Goal: Task Accomplishment & Management: Manage account settings

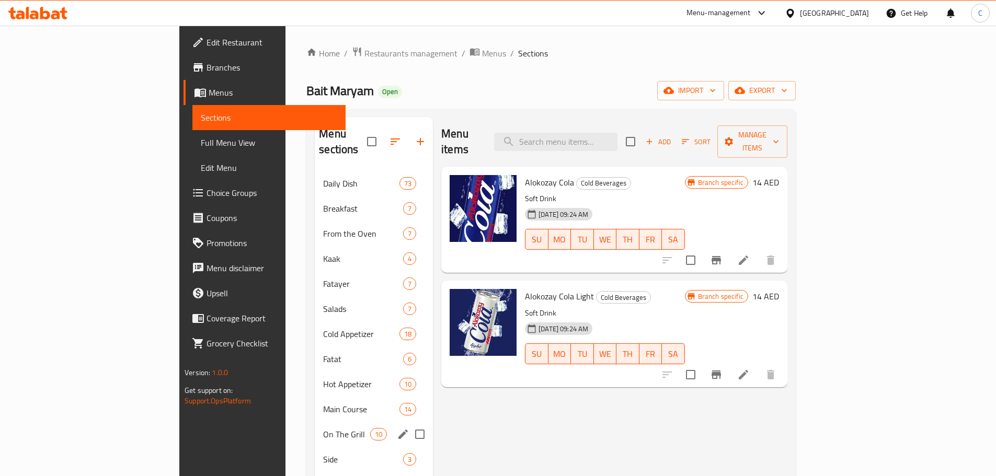
click at [397, 428] on icon "edit" at bounding box center [403, 434] width 13 height 13
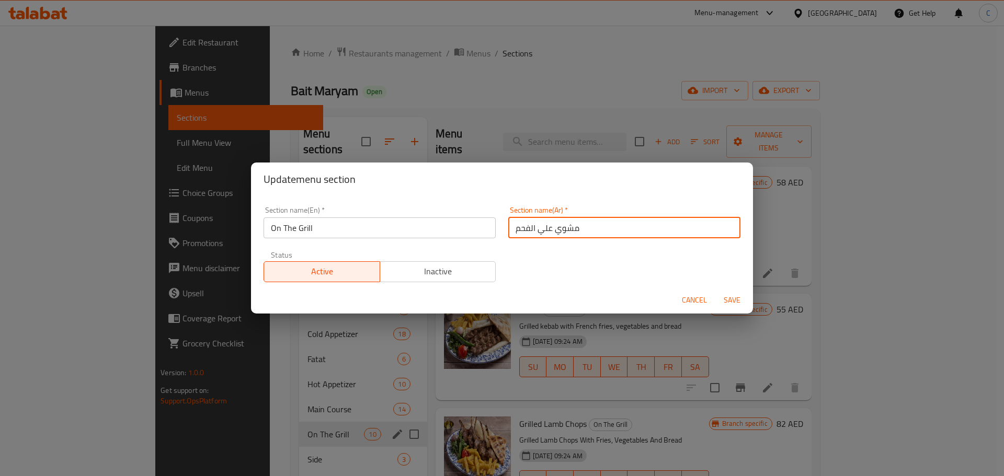
drag, startPoint x: 639, startPoint y: 220, endPoint x: 442, endPoint y: 233, distance: 197.6
click at [442, 233] on div "Section name(En)   * On The Grill Section name(En) * Section name(Ar)   * مشوي …" at bounding box center [502, 244] width 490 height 88
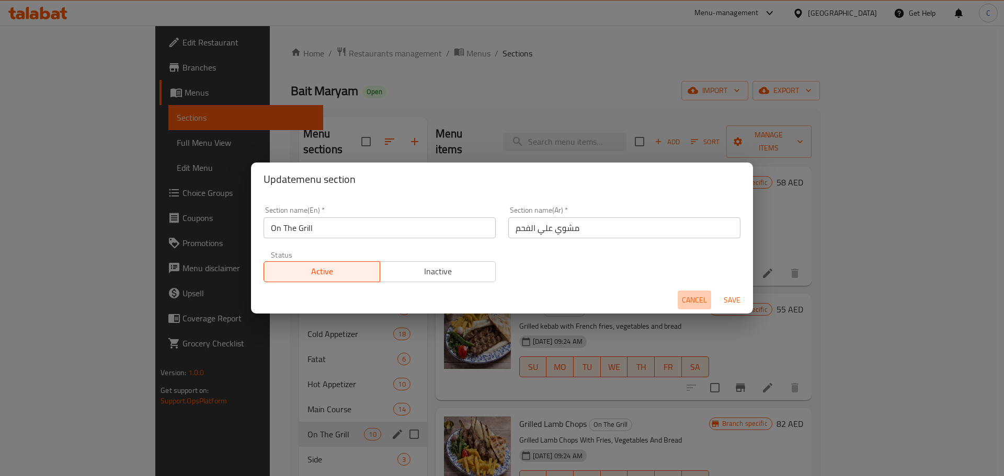
click at [695, 304] on span "Cancel" at bounding box center [694, 300] width 25 height 13
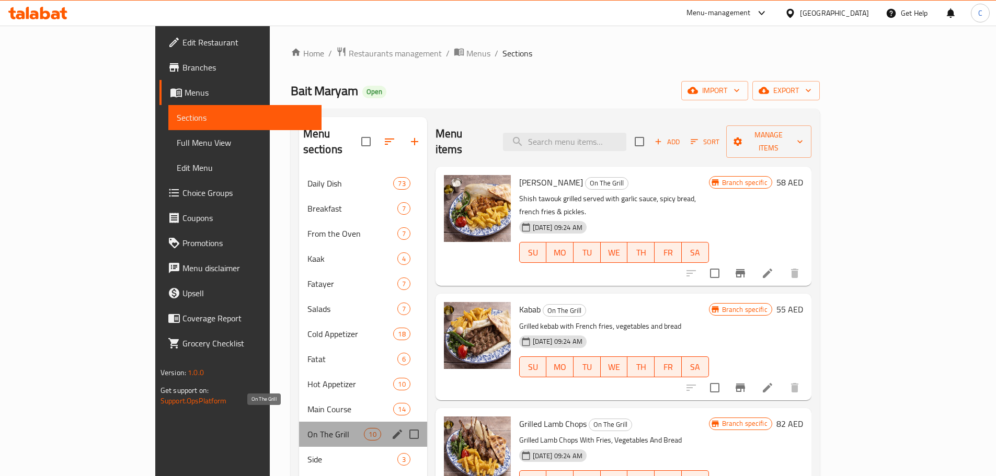
click at [308, 428] on span "On The Grill" at bounding box center [336, 434] width 57 height 13
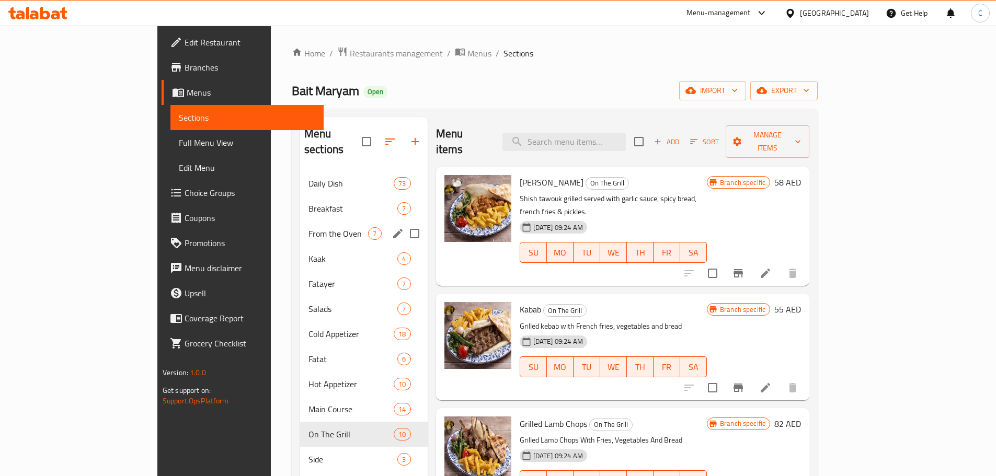
click at [309, 228] on span "From the Oven" at bounding box center [339, 234] width 60 height 13
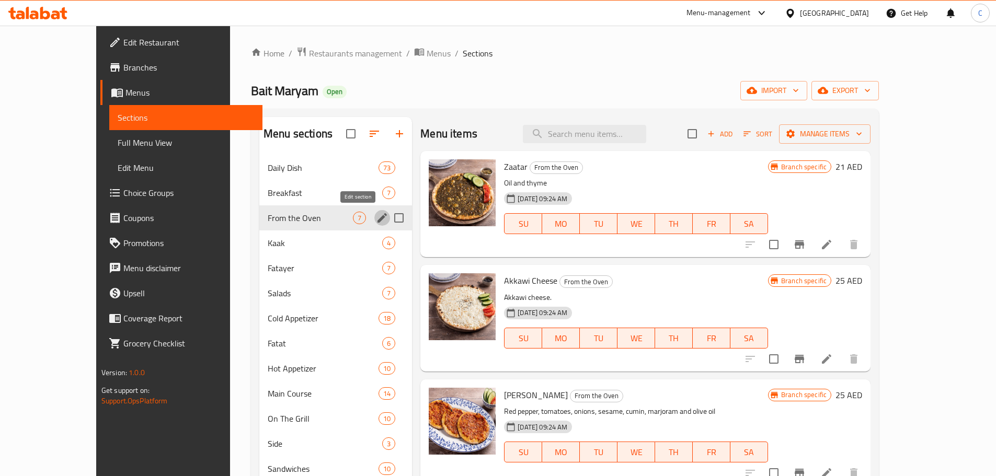
click at [374, 220] on button "edit" at bounding box center [382, 218] width 16 height 16
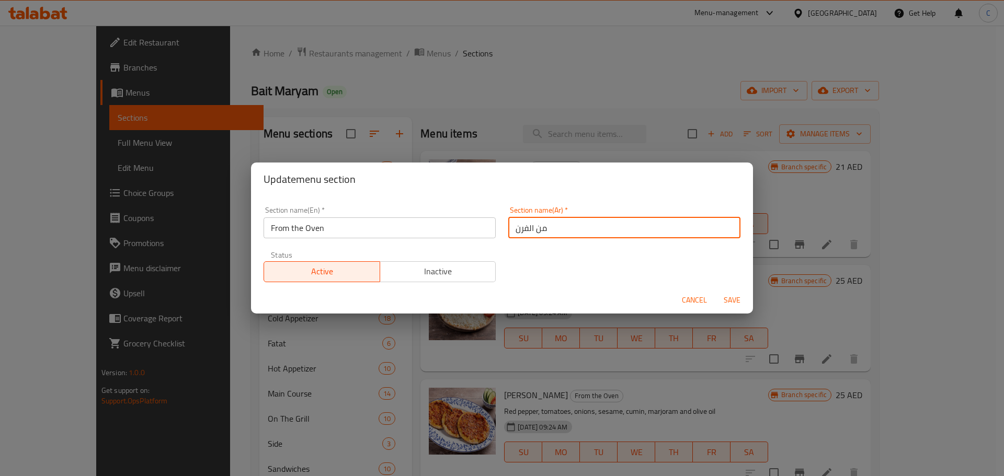
drag, startPoint x: 546, startPoint y: 227, endPoint x: 501, endPoint y: 220, distance: 45.5
click at [502, 220] on div "Section name(Ar)   * من الفرن Section name(Ar) *" at bounding box center [624, 222] width 245 height 44
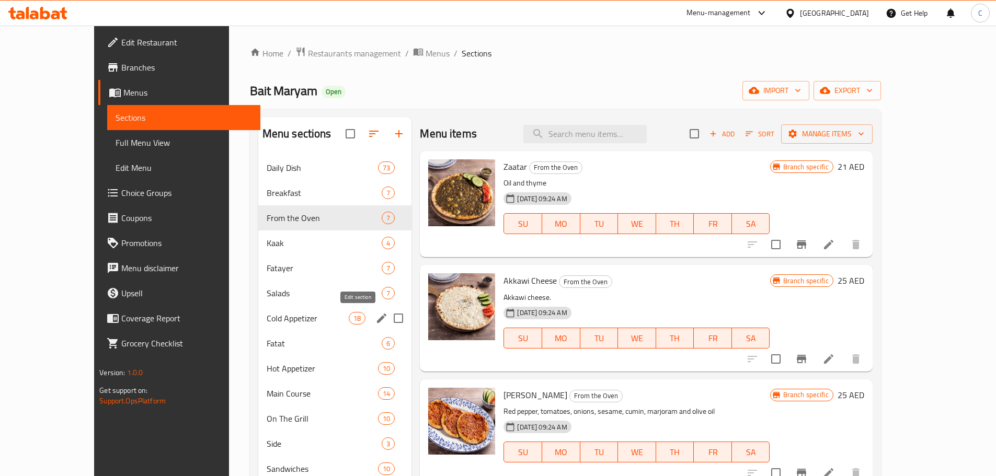
click at [374, 317] on button "edit" at bounding box center [382, 319] width 16 height 16
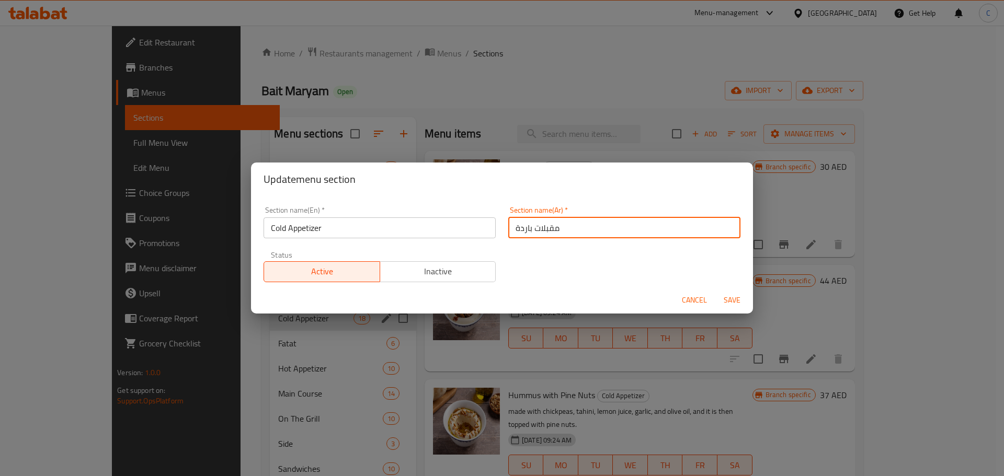
drag, startPoint x: 504, startPoint y: 228, endPoint x: 573, endPoint y: 218, distance: 69.7
click at [573, 218] on input "مقبلات باردة" at bounding box center [624, 228] width 232 height 21
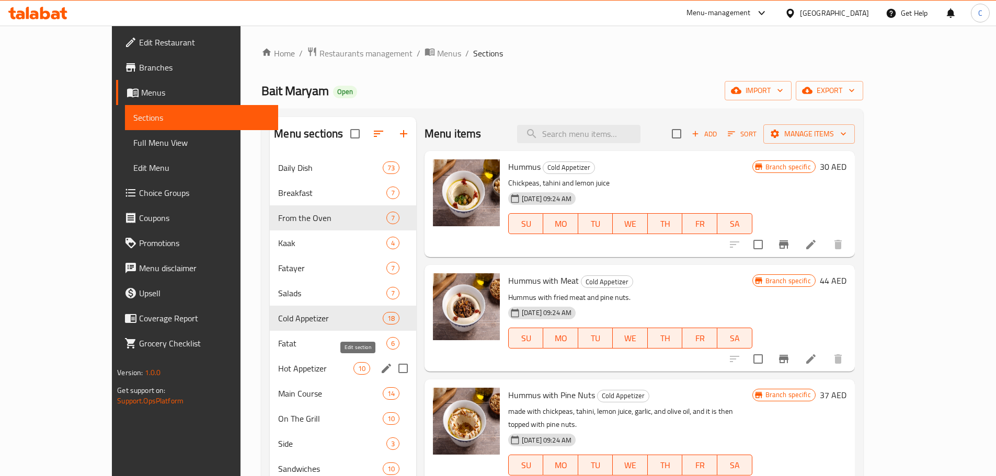
click at [379, 367] on button "edit" at bounding box center [387, 369] width 16 height 16
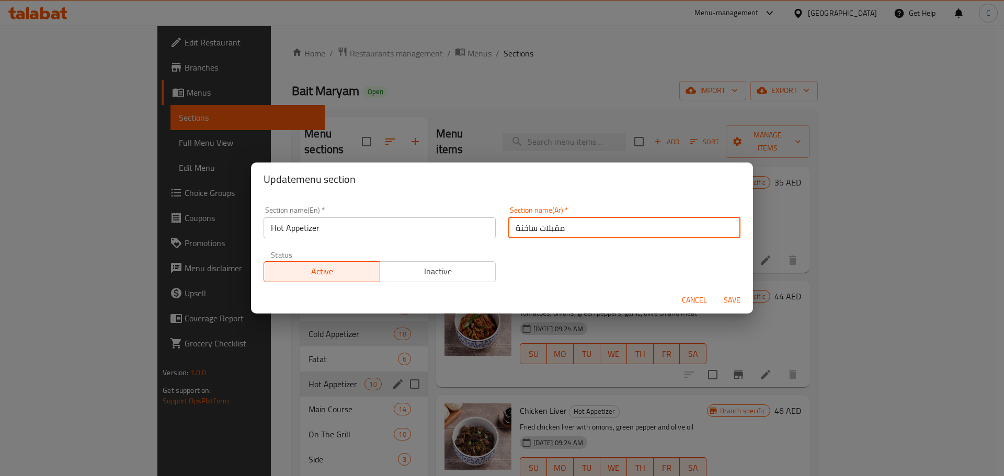
drag, startPoint x: 614, startPoint y: 229, endPoint x: 478, endPoint y: 232, distance: 136.0
click at [478, 232] on div "Section name(En)   * Hot Appetizer Section name(En) * Section name(Ar)   * مقبل…" at bounding box center [502, 244] width 490 height 88
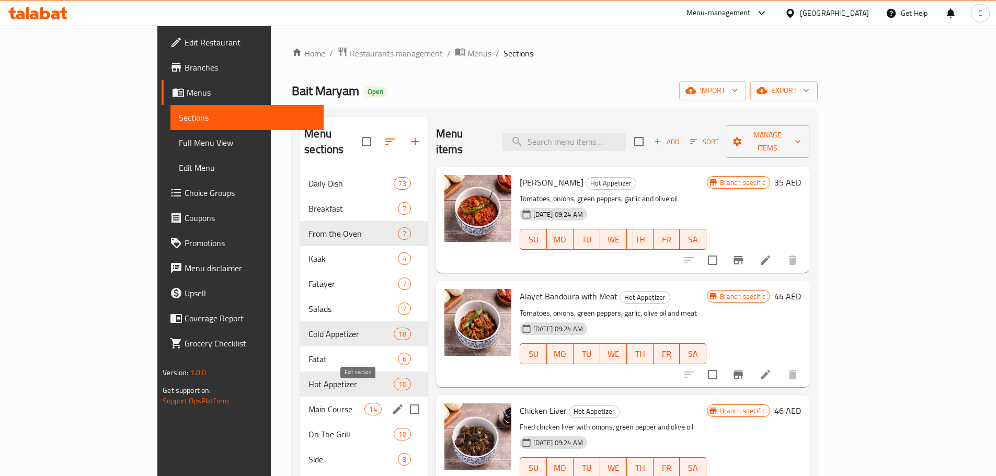
drag, startPoint x: 364, startPoint y: 393, endPoint x: 370, endPoint y: 394, distance: 6.4
click at [390, 402] on div "Menu sections" at bounding box center [398, 410] width 16 height 16
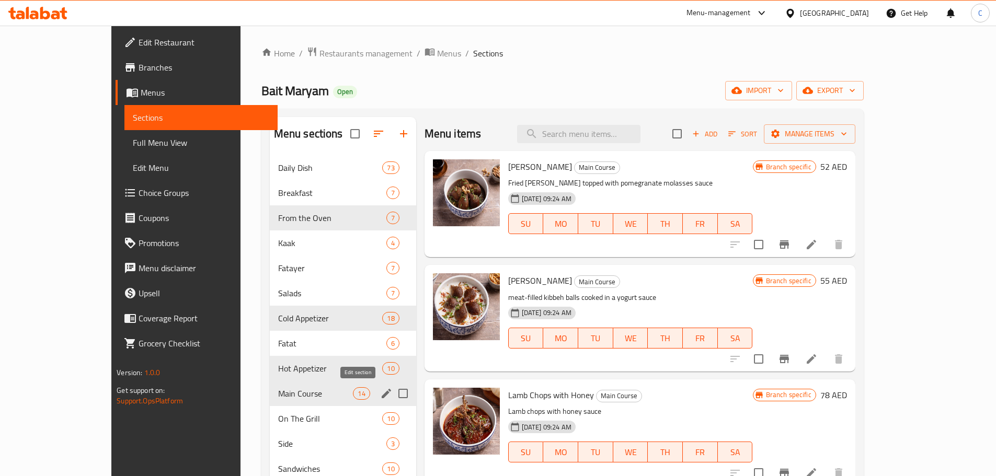
click at [382, 395] on icon "edit" at bounding box center [386, 393] width 9 height 9
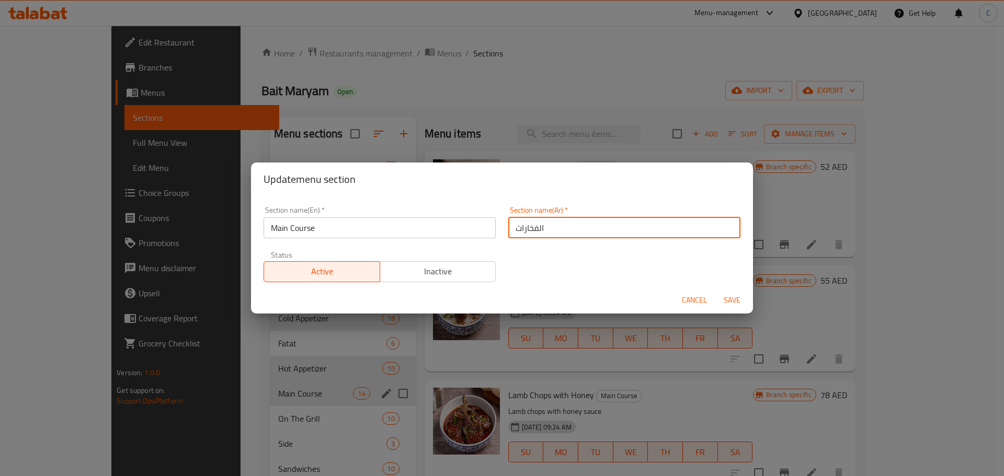
drag, startPoint x: 551, startPoint y: 223, endPoint x: 480, endPoint y: 224, distance: 71.7
click at [480, 224] on div "Section name(En)   * Main Course Section name(En) * Section name(Ar)   * الفخار…" at bounding box center [502, 244] width 490 height 88
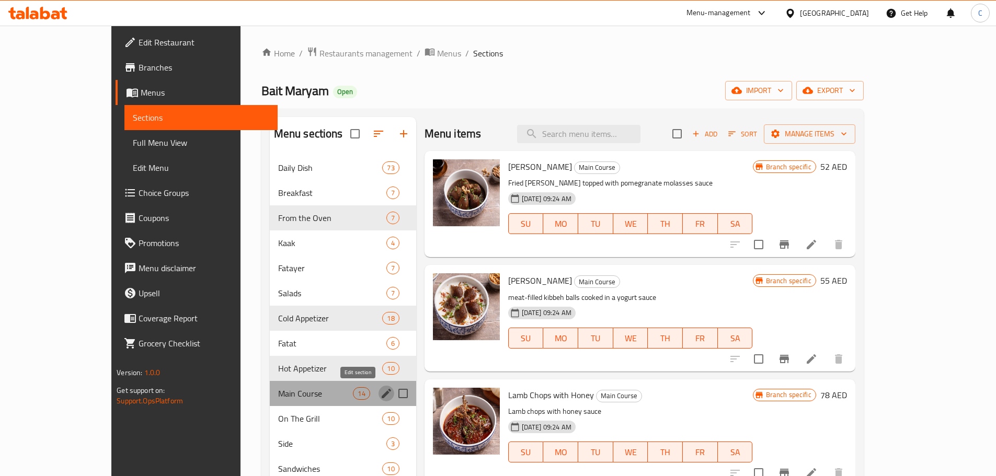
click at [380, 396] on icon "edit" at bounding box center [386, 394] width 13 height 13
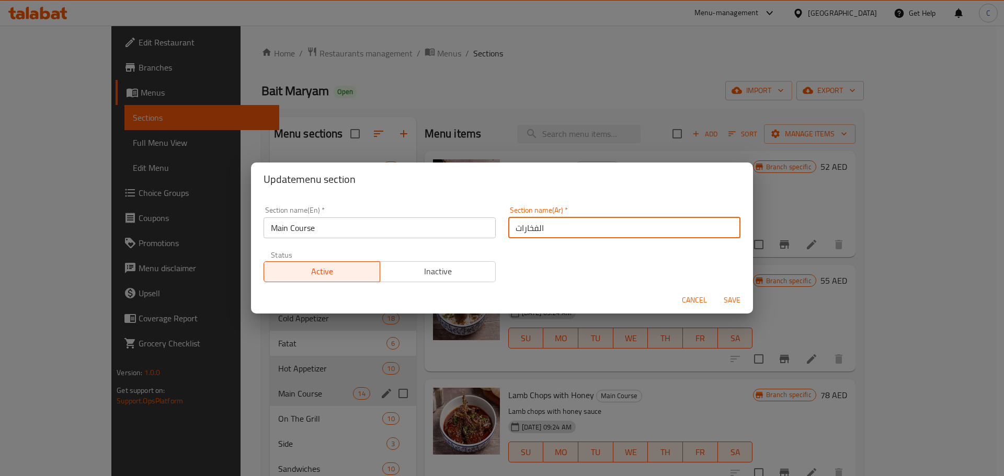
click at [562, 226] on input "الفخارات" at bounding box center [624, 228] width 232 height 21
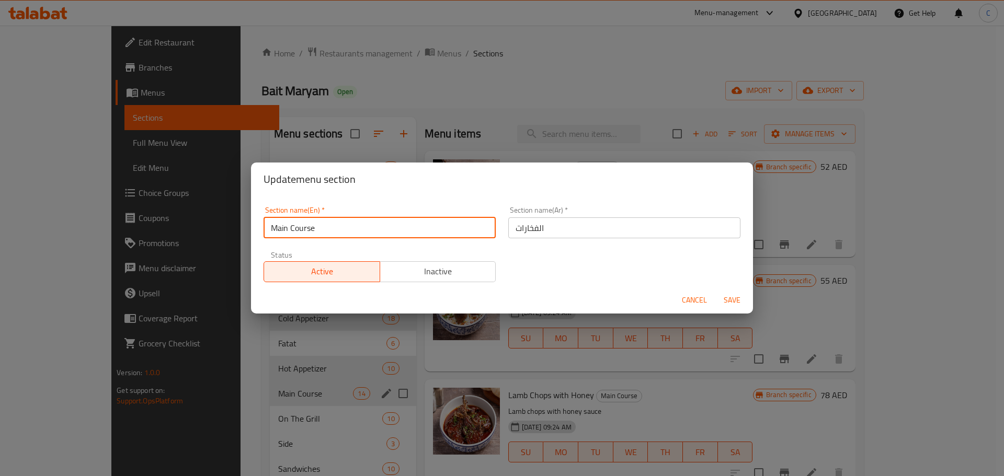
drag, startPoint x: 377, startPoint y: 227, endPoint x: 67, endPoint y: 239, distance: 309.3
click at [71, 241] on div "Update menu section Section name(En)   * Main Course Section name(En) * Section…" at bounding box center [502, 238] width 1004 height 476
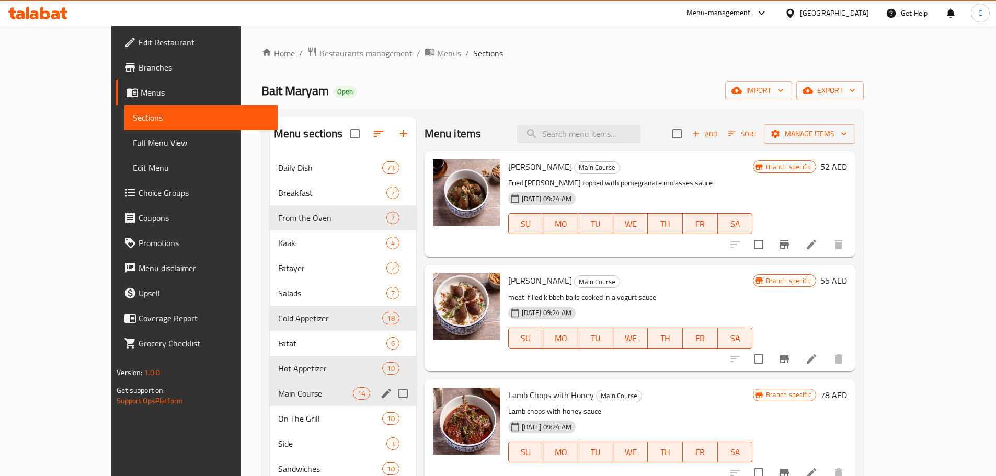
click at [382, 396] on icon "edit" at bounding box center [386, 393] width 9 height 9
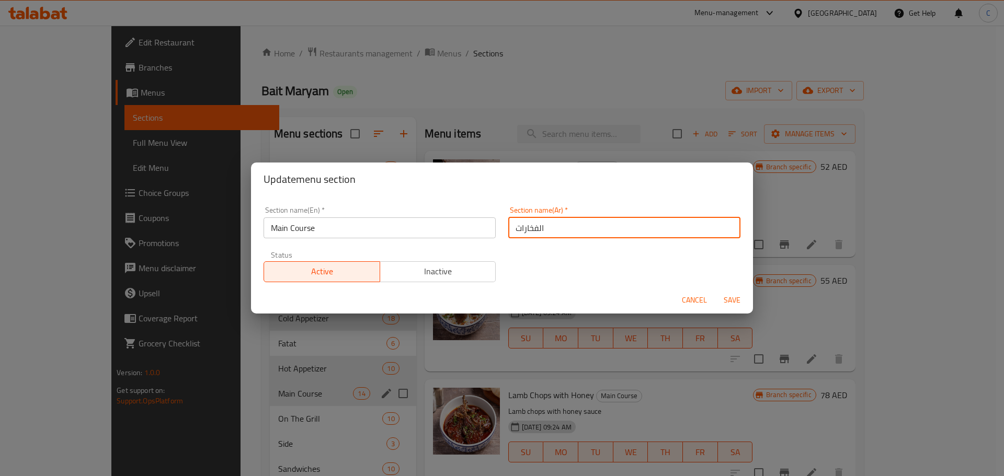
drag, startPoint x: 553, startPoint y: 226, endPoint x: 506, endPoint y: 234, distance: 48.2
click at [508, 234] on input "الفخارات" at bounding box center [624, 228] width 232 height 21
paste input "طبق الرئيسي"
type input "الطبق الرئيسي"
click at [729, 300] on span "Save" at bounding box center [732, 300] width 25 height 13
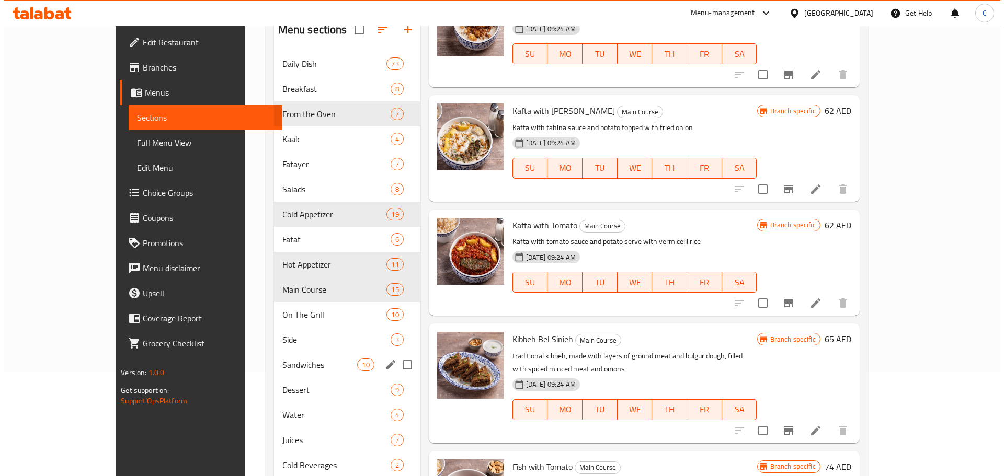
scroll to position [164, 0]
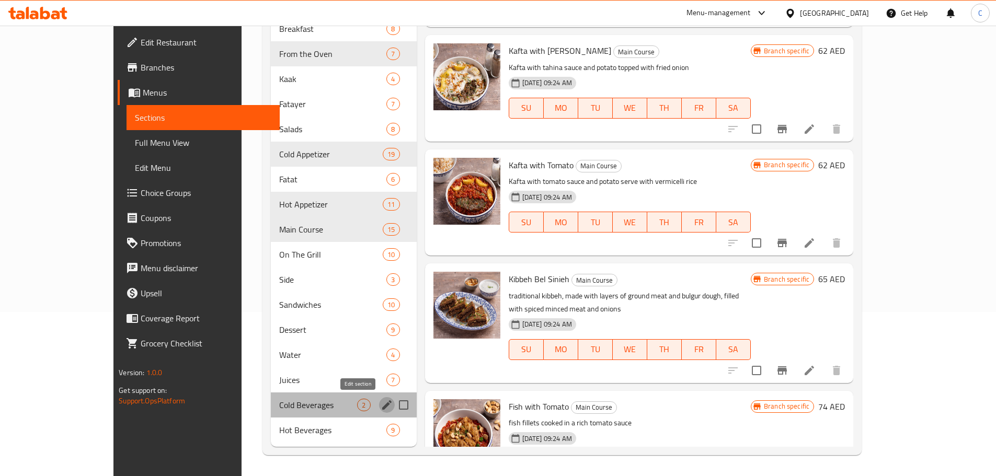
click at [381, 407] on icon "edit" at bounding box center [387, 405] width 13 height 13
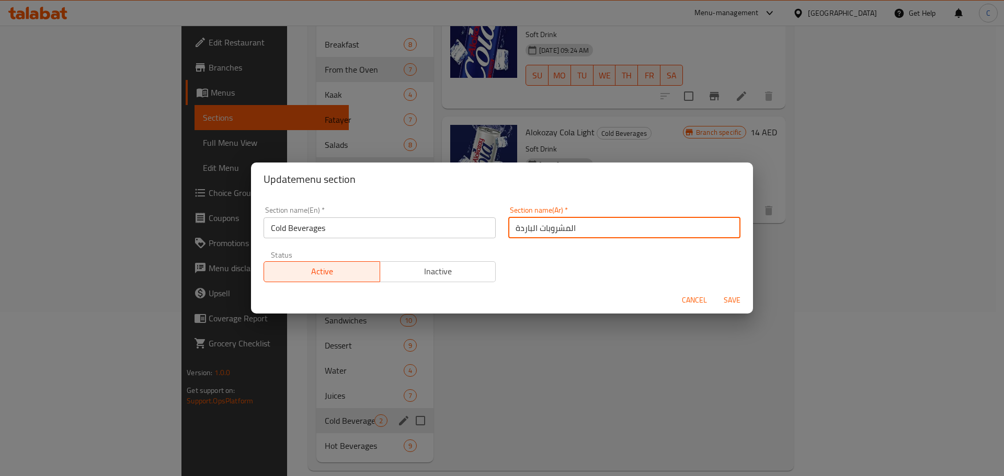
drag, startPoint x: 575, startPoint y: 229, endPoint x: 500, endPoint y: 226, distance: 74.8
click at [502, 226] on div "Section name(Ar)   * المشروبات الباردة Section name(Ar) *" at bounding box center [624, 222] width 245 height 44
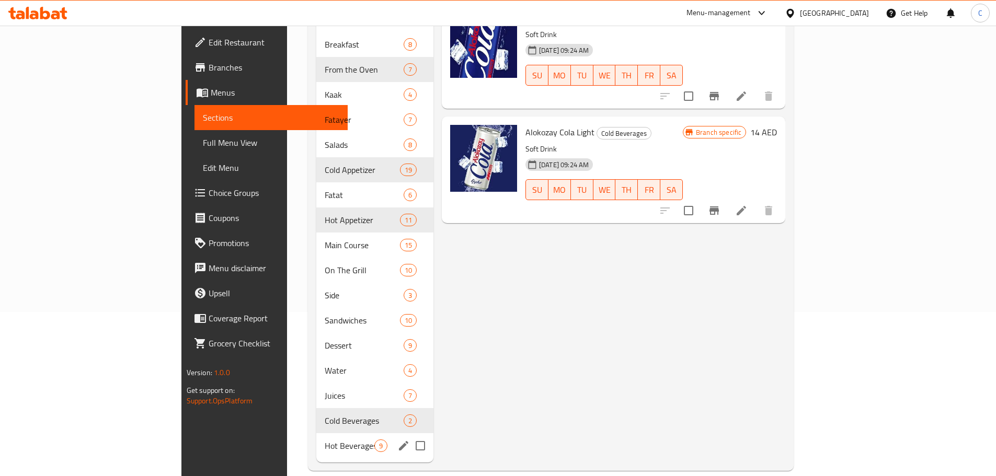
click at [397, 440] on icon "edit" at bounding box center [403, 446] width 13 height 13
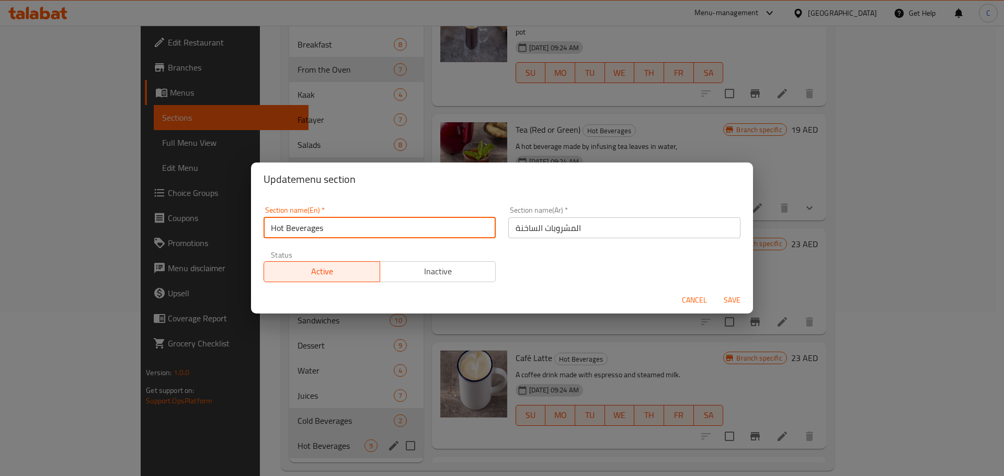
drag, startPoint x: 335, startPoint y: 229, endPoint x: 188, endPoint y: 214, distance: 147.7
click at [188, 214] on div "Update menu section Section name(En)   * Hot Beverages Section name(En) * Secti…" at bounding box center [502, 238] width 1004 height 476
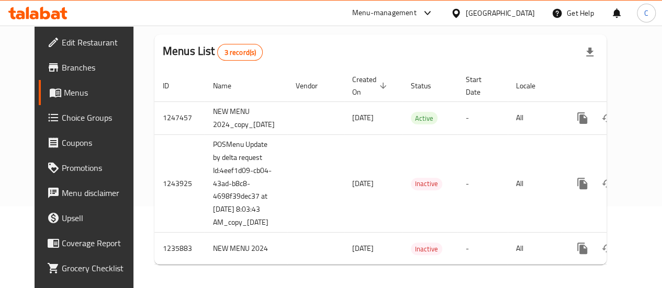
scroll to position [0, 31]
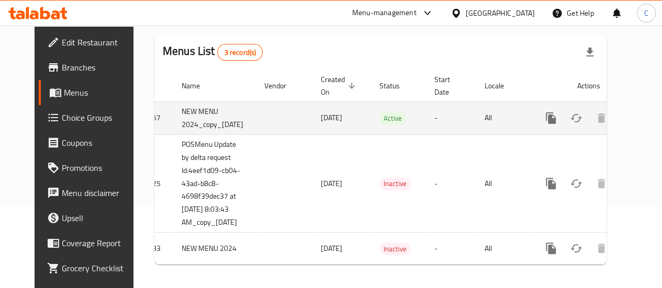
click at [621, 122] on icon "enhanced table" at bounding box center [625, 117] width 9 height 9
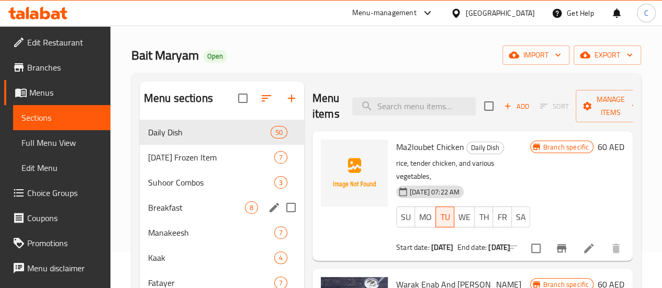
scroll to position [52, 0]
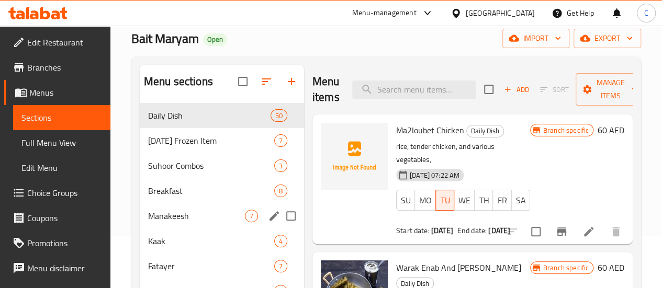
click at [268, 222] on icon "edit" at bounding box center [274, 216] width 13 height 13
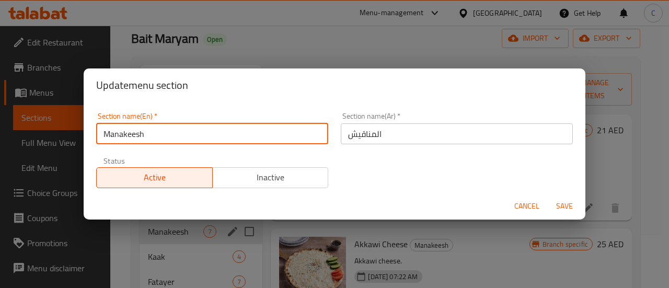
drag, startPoint x: 232, startPoint y: 137, endPoint x: 30, endPoint y: 144, distance: 202.0
click at [30, 144] on div "Update menu section Section name(En)   * Manakeesh Section name(En) * Section n…" at bounding box center [334, 144] width 669 height 288
paste input "From the Oven"
type input "From the Oven"
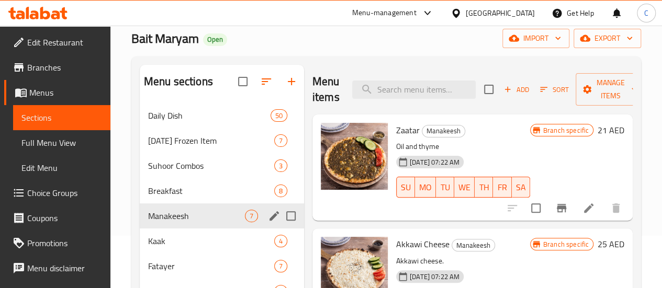
click at [266, 224] on button "edit" at bounding box center [274, 216] width 16 height 16
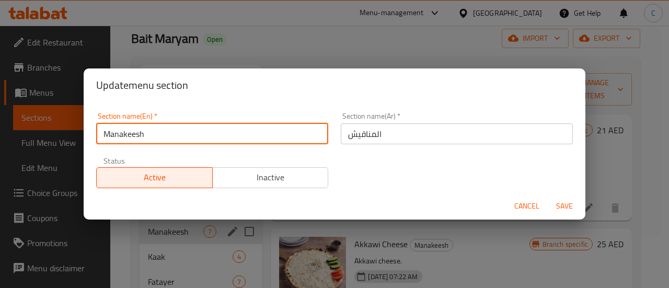
drag, startPoint x: 147, startPoint y: 128, endPoint x: 27, endPoint y: 147, distance: 122.3
click at [27, 147] on div "Update menu section Section name(En)   * Manakeesh Section name(En) * Section n…" at bounding box center [334, 144] width 669 height 288
paste input "From the Oven"
type input "From the Oven"
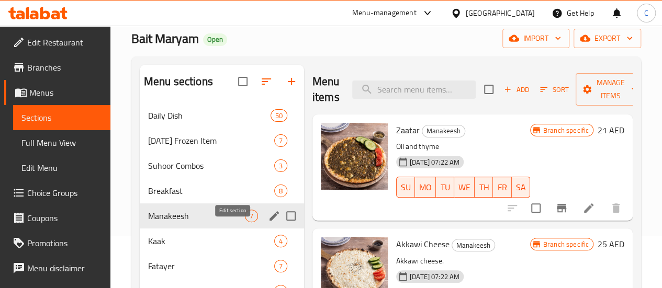
click at [269, 221] on icon "edit" at bounding box center [273, 215] width 9 height 9
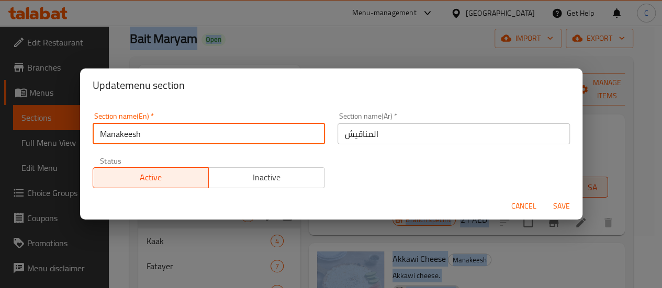
drag, startPoint x: 208, startPoint y: 135, endPoint x: -4, endPoint y: 148, distance: 211.7
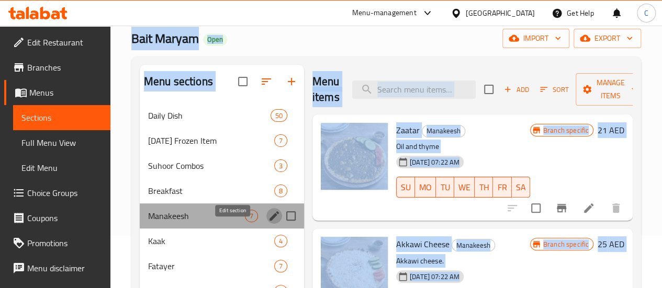
click at [268, 222] on icon "edit" at bounding box center [274, 216] width 13 height 13
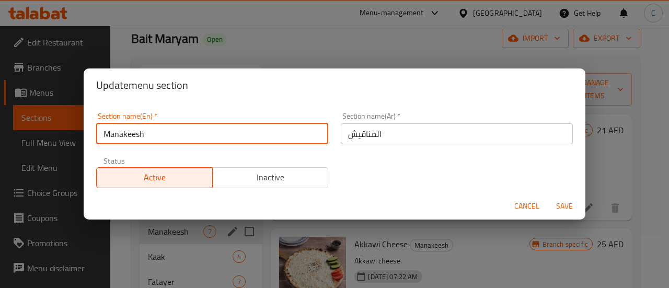
drag, startPoint x: 152, startPoint y: 133, endPoint x: 73, endPoint y: 127, distance: 78.7
click at [73, 127] on div "Update menu section Section name(En)   * Manakeesh Section name(En) * Section n…" at bounding box center [334, 144] width 669 height 288
paste input "From the Oven"
type input "From the Oven"
click at [571, 203] on span "Save" at bounding box center [564, 206] width 25 height 13
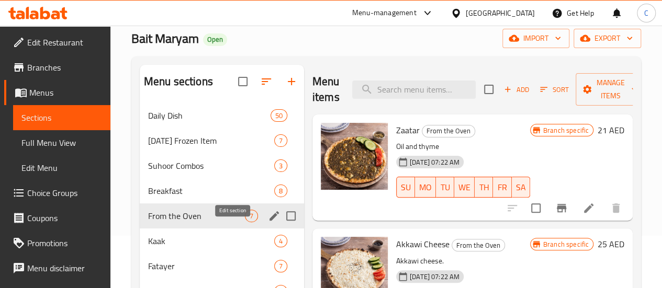
click at [269, 221] on icon "edit" at bounding box center [273, 215] width 9 height 9
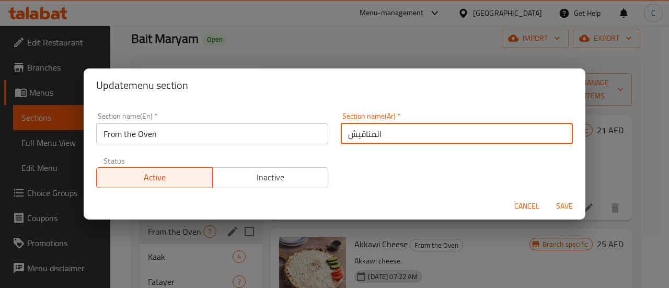
paste input "من الفرن"
drag, startPoint x: 380, startPoint y: 132, endPoint x: 331, endPoint y: 131, distance: 49.2
click at [335, 131] on div "Section name(Ar)   * من الفرن Section name(Ar) *" at bounding box center [457, 128] width 245 height 44
type input "من الفرن"
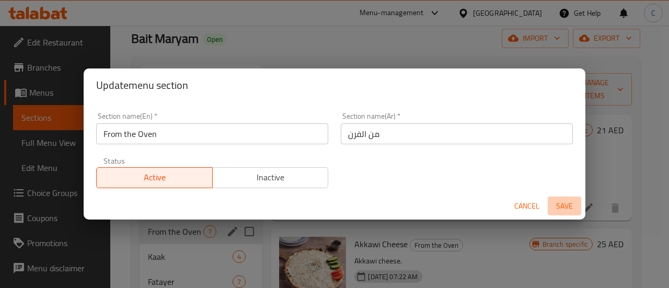
click at [562, 205] on span "Save" at bounding box center [564, 206] width 25 height 13
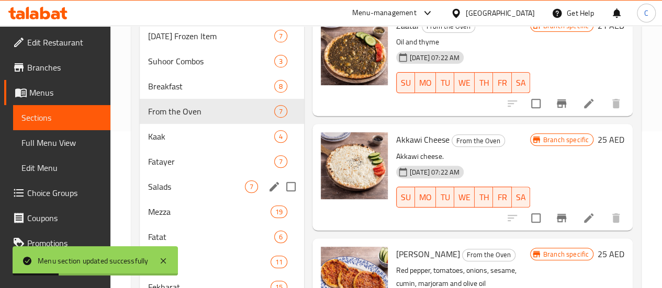
scroll to position [209, 0]
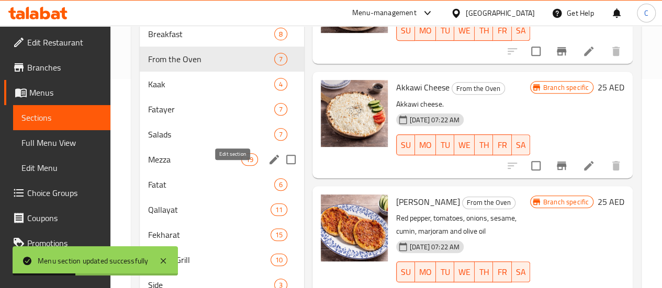
click at [268, 166] on icon "edit" at bounding box center [274, 159] width 13 height 13
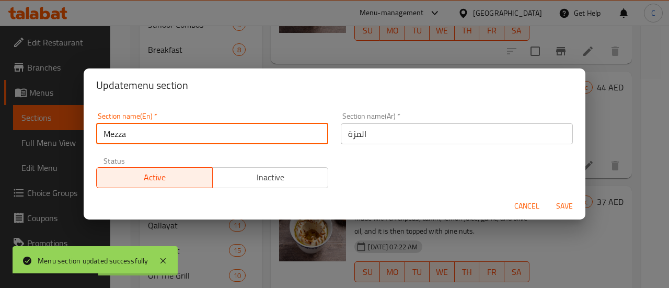
paste input "Cold Appetizer"
drag, startPoint x: 145, startPoint y: 134, endPoint x: 89, endPoint y: 132, distance: 56.5
click at [89, 132] on div "Section name(En)   * Cold Appetizer Section name(En) * Section name(Ar)   * الم…" at bounding box center [335, 147] width 502 height 90
type input "Cold Appetizer"
click at [564, 207] on span "Save" at bounding box center [564, 206] width 25 height 13
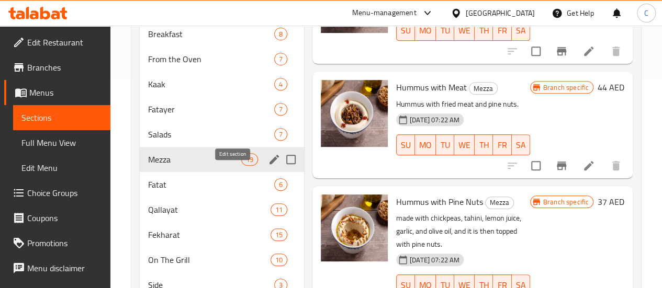
click at [268, 166] on icon "edit" at bounding box center [274, 159] width 13 height 13
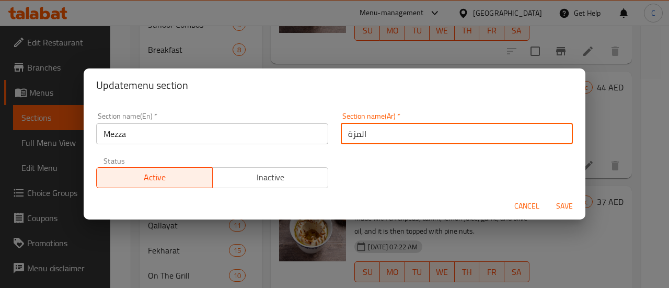
paste input "مقبلات بارد"
drag, startPoint x: 369, startPoint y: 132, endPoint x: 342, endPoint y: 129, distance: 27.8
click at [342, 129] on input "مقبلات باردة" at bounding box center [457, 133] width 232 height 21
type input "مقبلات باردة"
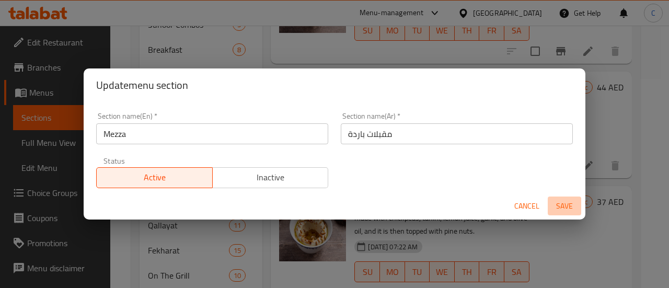
click at [567, 207] on span "Save" at bounding box center [564, 206] width 25 height 13
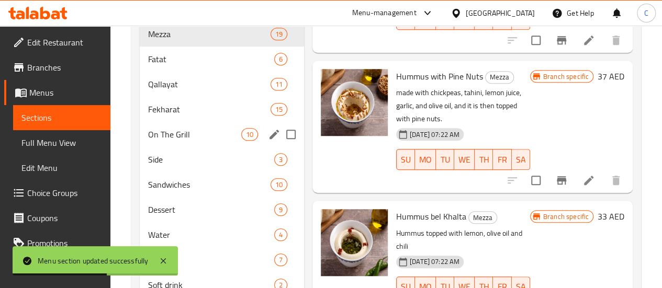
scroll to position [366, 0]
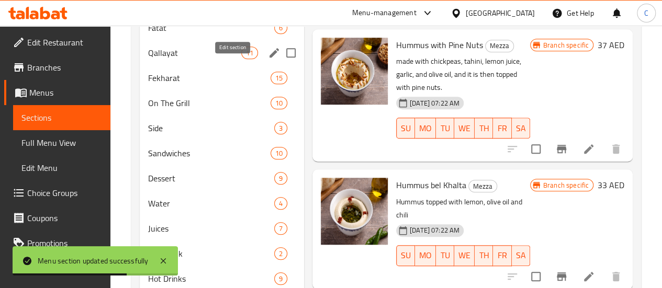
click at [266, 61] on button "edit" at bounding box center [274, 53] width 16 height 16
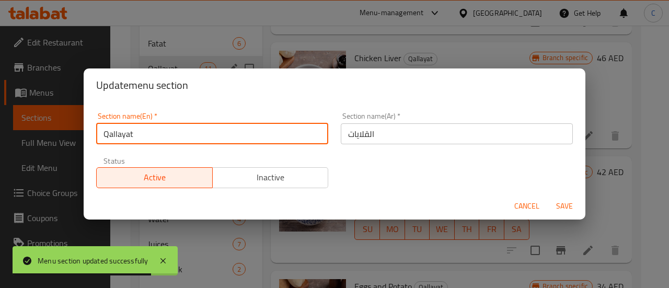
paste input "Hot Appetizer"
drag, startPoint x: 232, startPoint y: 133, endPoint x: 25, endPoint y: 146, distance: 207.5
click at [25, 146] on div "Update menu section Section name(En)   * Hot Appetizer Section name(En) * Secti…" at bounding box center [334, 144] width 669 height 288
type input "Hot Appetizer"
click at [558, 209] on span "Save" at bounding box center [564, 206] width 25 height 13
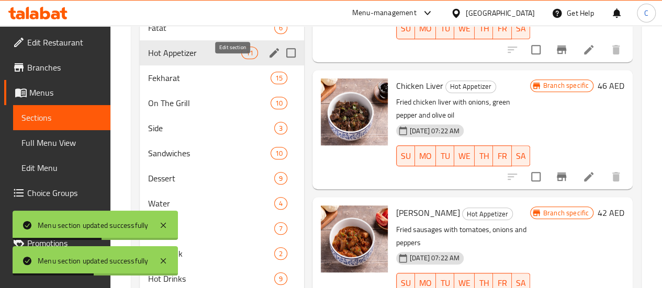
click at [268, 59] on icon "edit" at bounding box center [274, 53] width 13 height 13
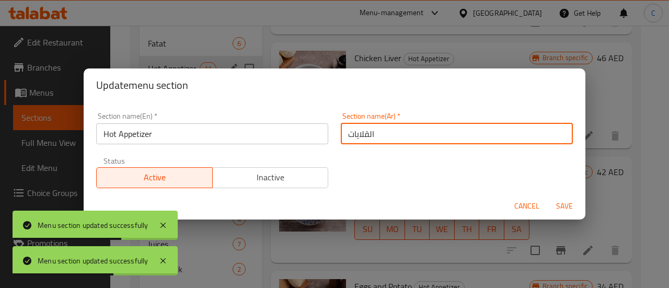
drag, startPoint x: 414, startPoint y: 132, endPoint x: 324, endPoint y: 124, distance: 90.9
click at [324, 124] on div "Section name(En)   * Hot Appetizer Section name(En) * Section name(Ar)   * القل…" at bounding box center [335, 150] width 490 height 88
paste input "مقبلات ساخنة"
type input "مقبلات ساخنة"
click at [564, 208] on span "Save" at bounding box center [564, 206] width 25 height 13
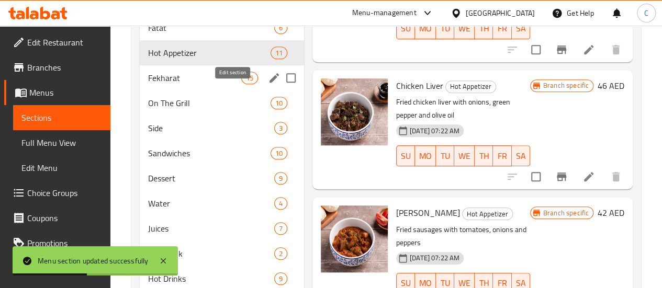
click at [268, 84] on icon "edit" at bounding box center [274, 78] width 13 height 13
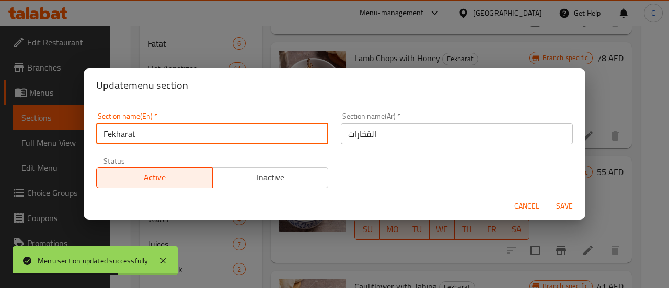
drag, startPoint x: 189, startPoint y: 133, endPoint x: 96, endPoint y: 120, distance: 94.1
click at [96, 120] on div "Section name(En)   * Fekharat Section name(En) *" at bounding box center [212, 128] width 245 height 44
paste input "Main Course"
type input "Main Course"
click at [572, 209] on span "Save" at bounding box center [564, 206] width 25 height 13
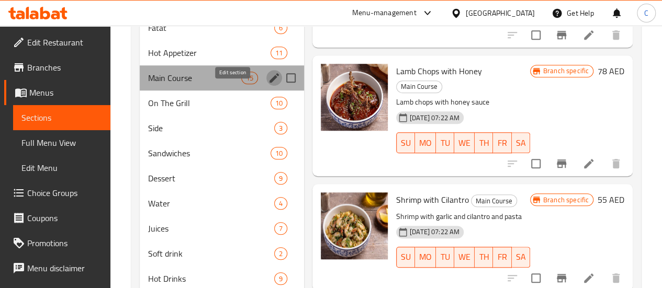
click at [268, 84] on icon "edit" at bounding box center [274, 78] width 13 height 13
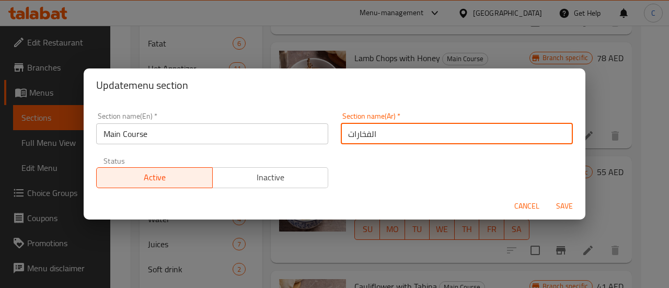
drag, startPoint x: 404, startPoint y: 132, endPoint x: 340, endPoint y: 124, distance: 64.3
click at [341, 124] on input "الفخارات" at bounding box center [457, 133] width 232 height 21
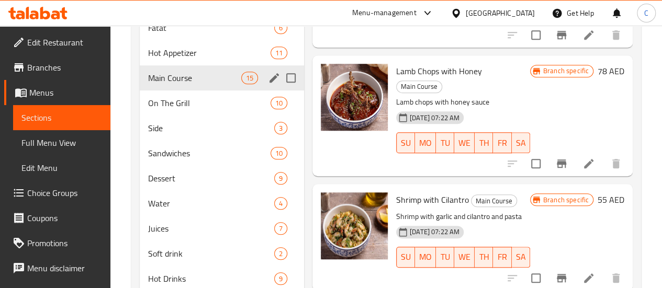
click at [268, 84] on icon "edit" at bounding box center [274, 78] width 13 height 13
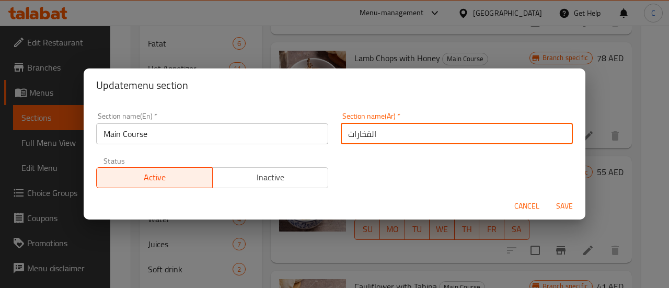
paste input "طبق الرئيسي"
drag, startPoint x: 380, startPoint y: 134, endPoint x: 319, endPoint y: 123, distance: 61.8
click at [315, 121] on div "Section name(En)   * Main Course Section name(En) * Section name(Ar)   * الطبق …" at bounding box center [335, 150] width 490 height 88
type input "الطبق الرئيسي"
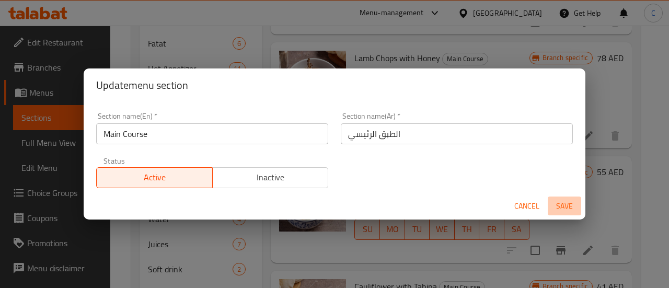
click at [558, 207] on span "Save" at bounding box center [564, 206] width 25 height 13
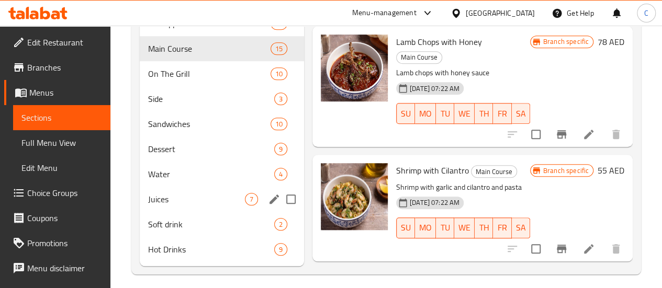
scroll to position [418, 0]
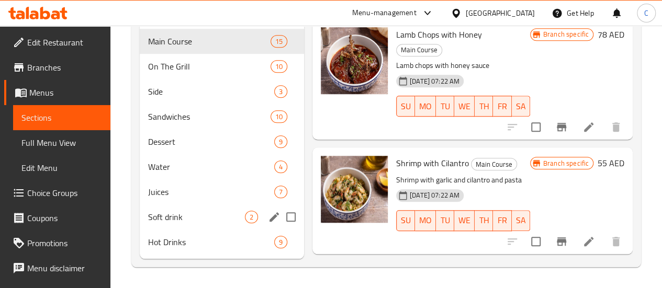
click at [268, 222] on icon "edit" at bounding box center [274, 217] width 13 height 13
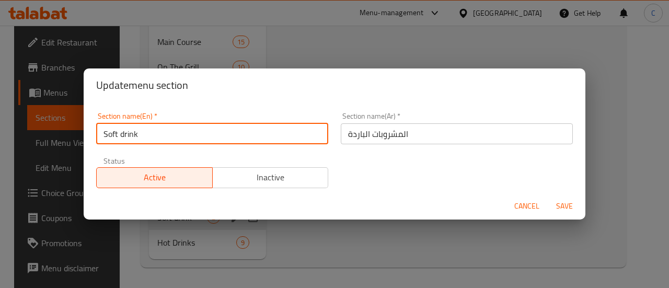
paste input "Cold Beverages"
drag, startPoint x: 219, startPoint y: 130, endPoint x: 94, endPoint y: 111, distance: 126.4
click at [94, 111] on div "Section name(En)   * Cold Beverages Section name(En) *" at bounding box center [212, 128] width 245 height 44
type input "Cold Beverages"
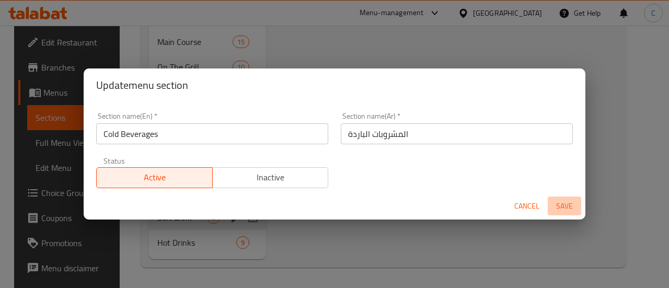
click at [560, 209] on span "Save" at bounding box center [564, 206] width 25 height 13
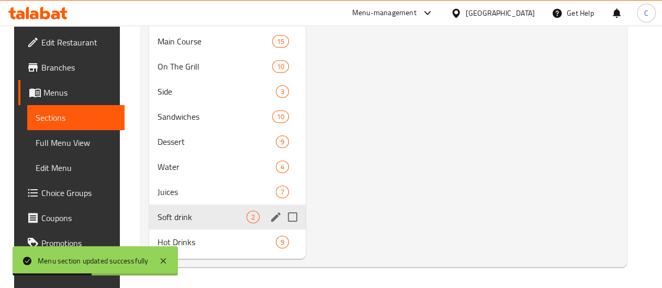
click at [271, 220] on icon "edit" at bounding box center [275, 216] width 9 height 9
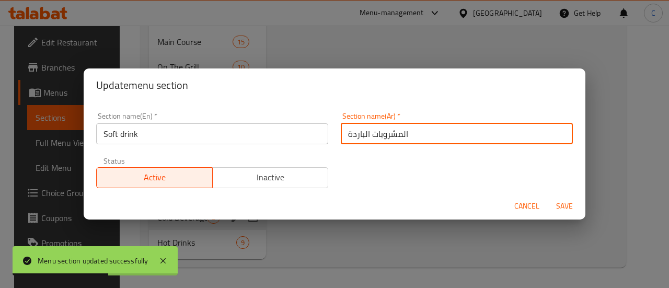
drag, startPoint x: 417, startPoint y: 135, endPoint x: 294, endPoint y: 140, distance: 123.5
click at [294, 140] on div "Section name(En)   * Soft drink Section name(En) * Section name(Ar)   * المشروب…" at bounding box center [335, 150] width 490 height 88
click at [520, 204] on span "Cancel" at bounding box center [527, 206] width 25 height 13
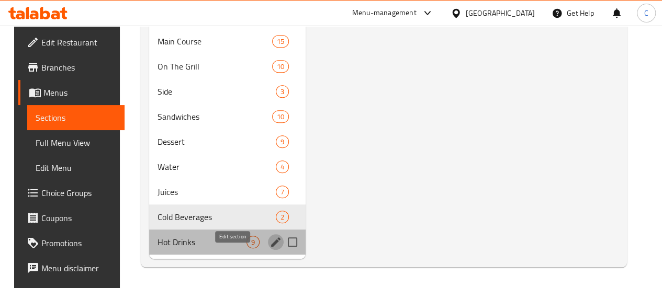
click at [224, 242] on div "Hot Drinks 9" at bounding box center [227, 242] width 156 height 25
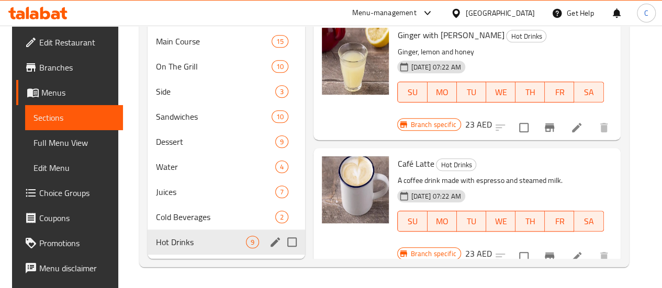
click at [269, 241] on icon "edit" at bounding box center [275, 242] width 13 height 13
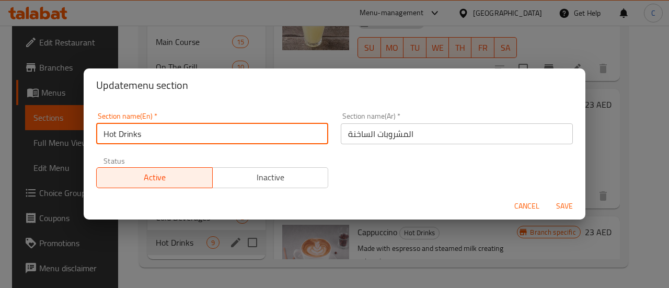
drag, startPoint x: 228, startPoint y: 135, endPoint x: 20, endPoint y: 122, distance: 208.0
click at [20, 122] on div "Update menu section Section name(En)   * Hot Drinks Section name(En) * Section …" at bounding box center [334, 144] width 669 height 288
paste input "Hot Beverage"
type input "Hot Beverages"
click at [566, 209] on span "Save" at bounding box center [564, 206] width 25 height 13
